Goal: Navigation & Orientation: Find specific page/section

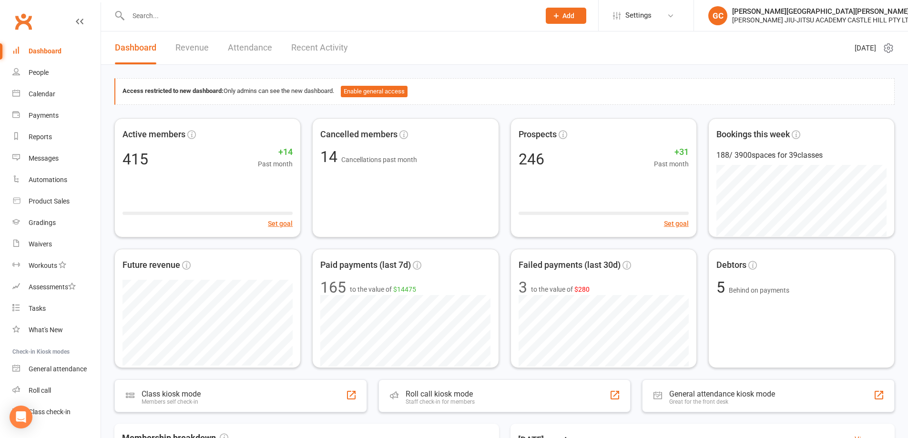
click at [186, 48] on link "Revenue" at bounding box center [191, 47] width 33 height 33
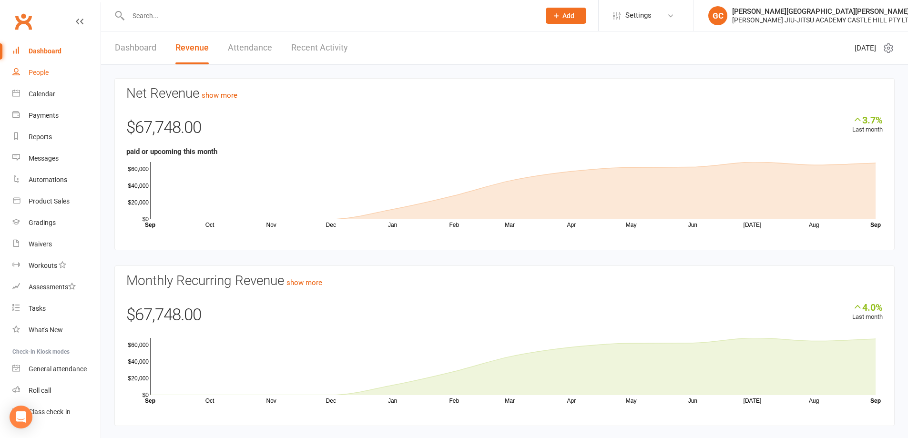
click at [30, 71] on div "People" at bounding box center [39, 73] width 20 height 8
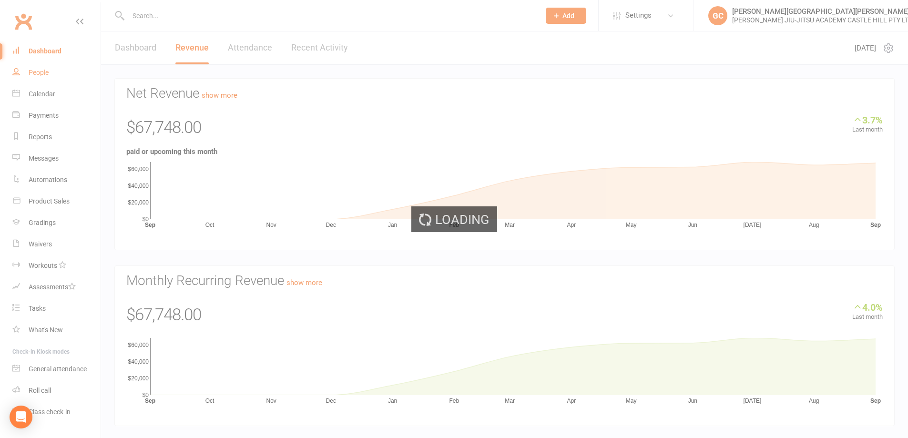
select select "100"
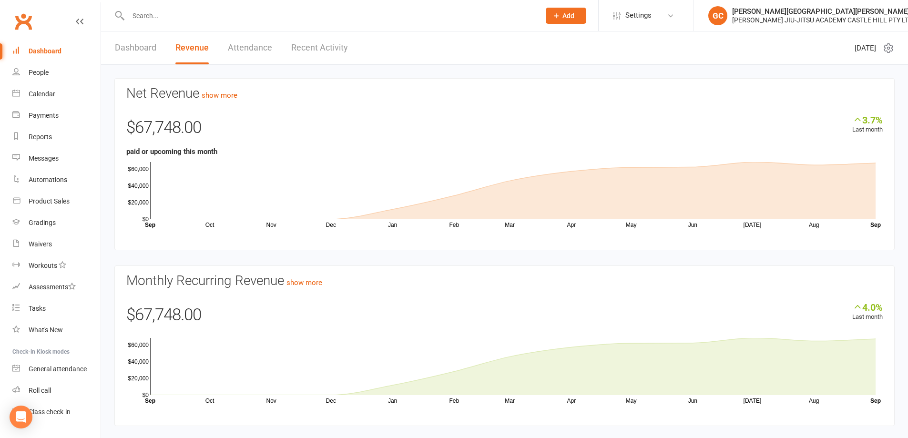
click at [51, 51] on div "Dashboard" at bounding box center [45, 51] width 33 height 8
click at [140, 48] on link "Dashboard" at bounding box center [135, 47] width 41 height 33
